Goal: Information Seeking & Learning: Learn about a topic

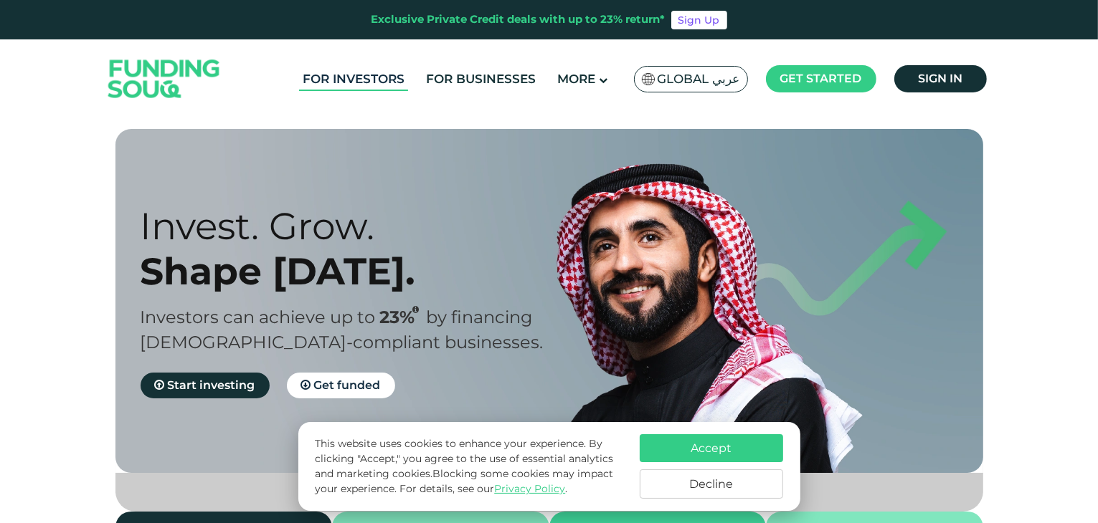
drag, startPoint x: 0, startPoint y: 0, endPoint x: 321, endPoint y: 70, distance: 328.6
click at [321, 70] on link "For Investors" at bounding box center [353, 79] width 109 height 24
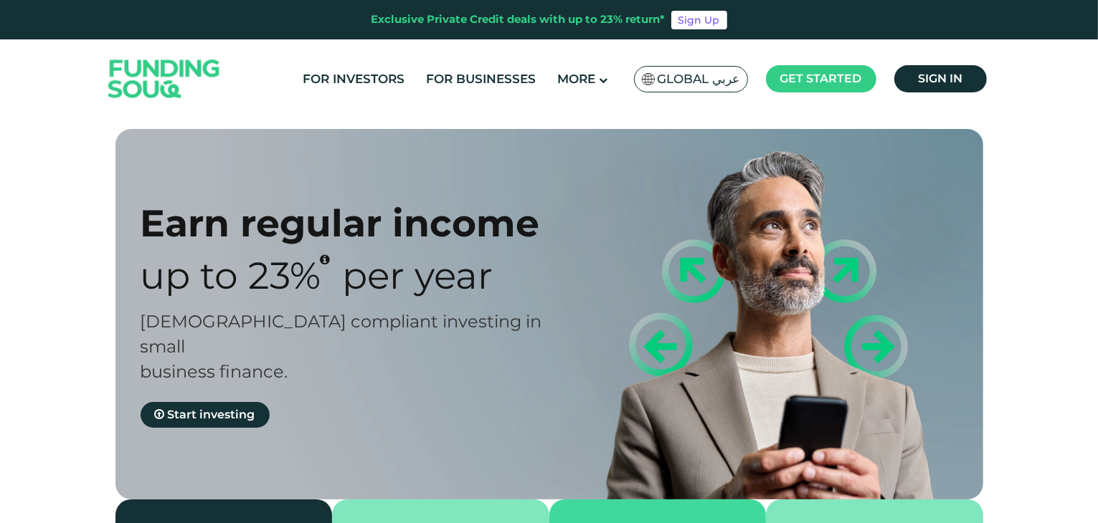
type tc-range-slider "4"
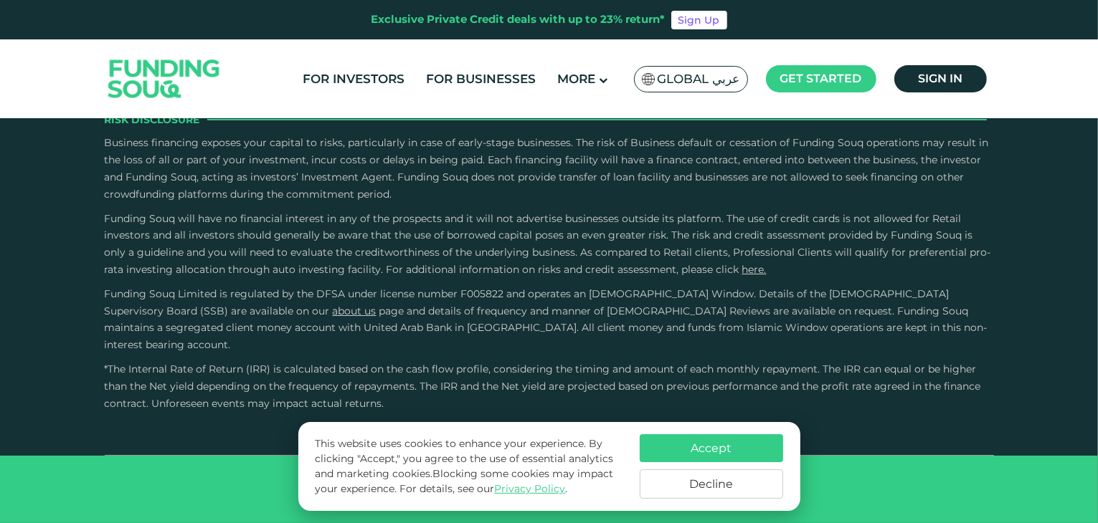
scroll to position [3269, 0]
